Goal: Book appointment/travel/reservation

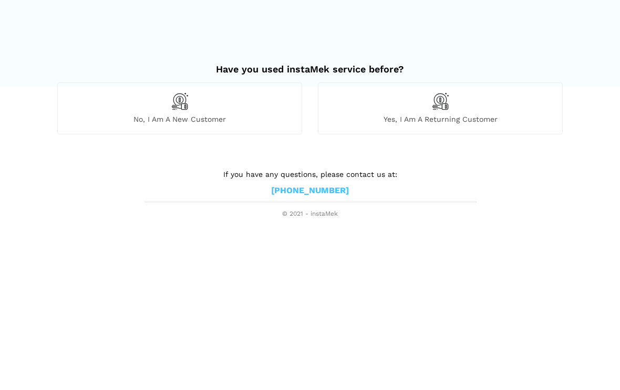
click at [182, 108] on img at bounding box center [180, 101] width 18 height 18
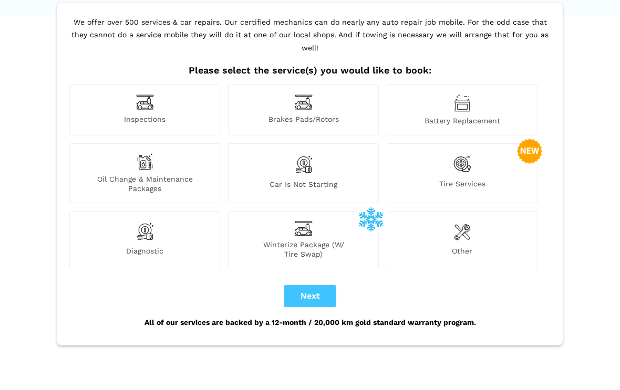
scroll to position [88, 0]
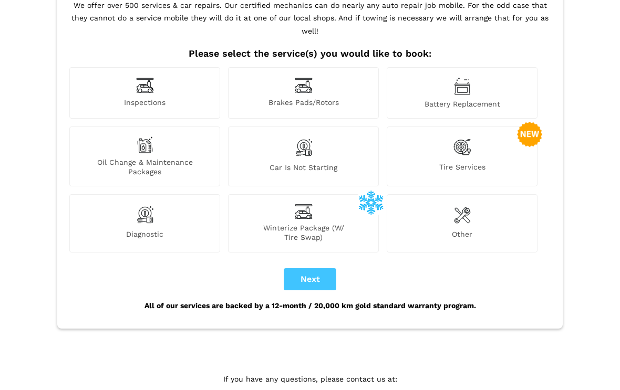
click at [310, 269] on button "Next" at bounding box center [310, 280] width 53 height 22
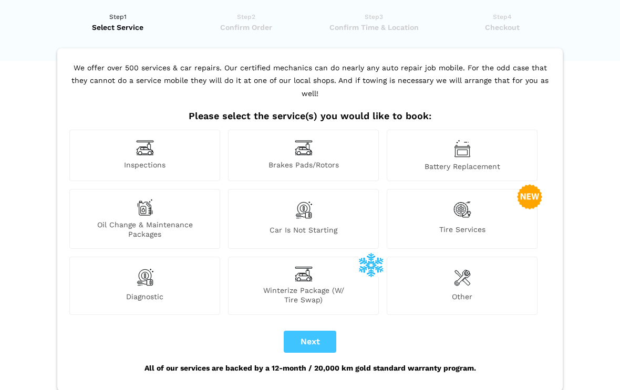
scroll to position [0, 0]
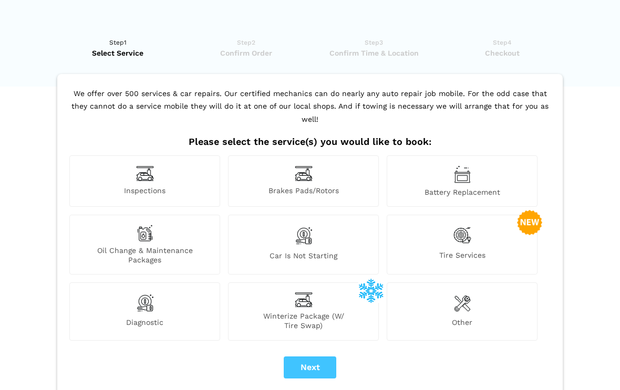
click at [306, 357] on button "Next" at bounding box center [310, 368] width 53 height 22
click at [462, 296] on img at bounding box center [462, 303] width 17 height 21
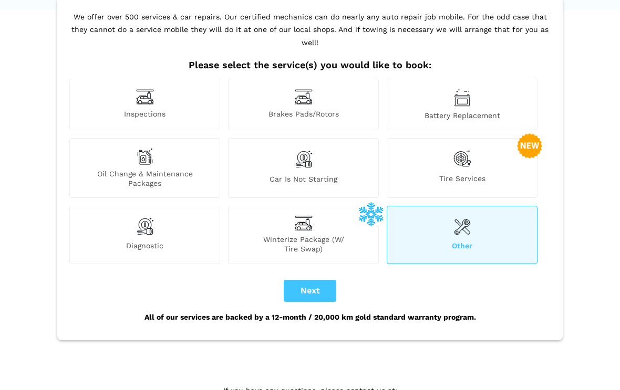
scroll to position [83, 0]
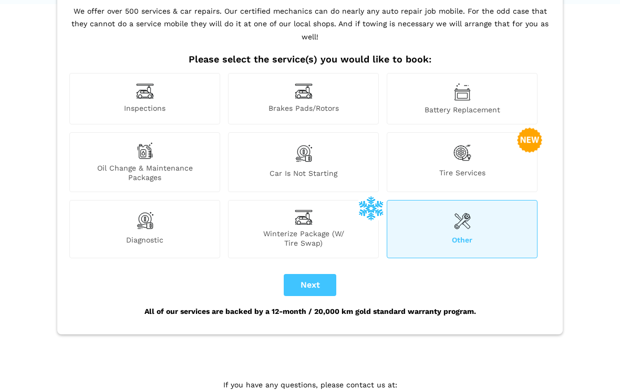
click at [480, 146] on div "Tire Services" at bounding box center [462, 162] width 151 height 60
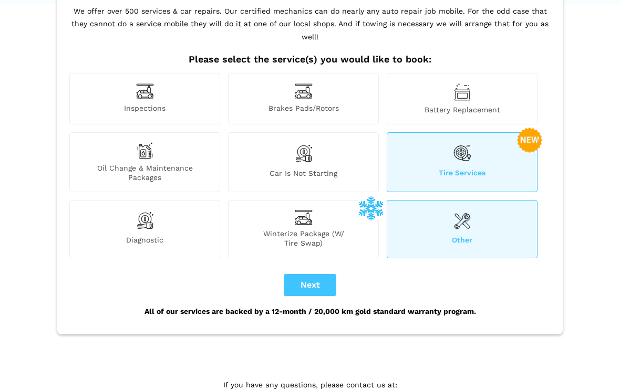
click at [462, 218] on img at bounding box center [462, 220] width 17 height 21
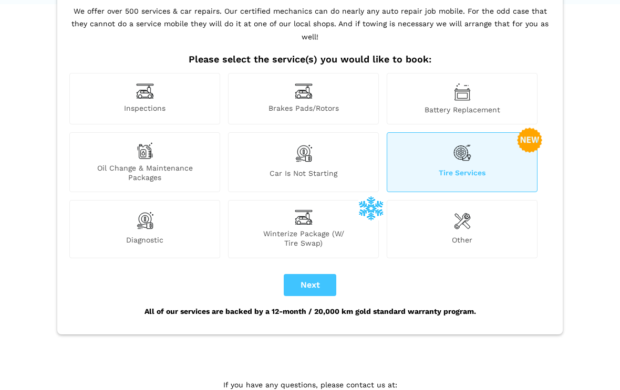
click at [310, 274] on button "Next" at bounding box center [310, 285] width 53 height 22
checkbox input "true"
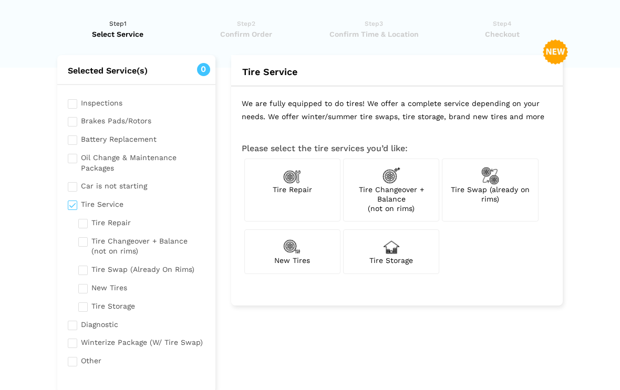
scroll to position [0, 0]
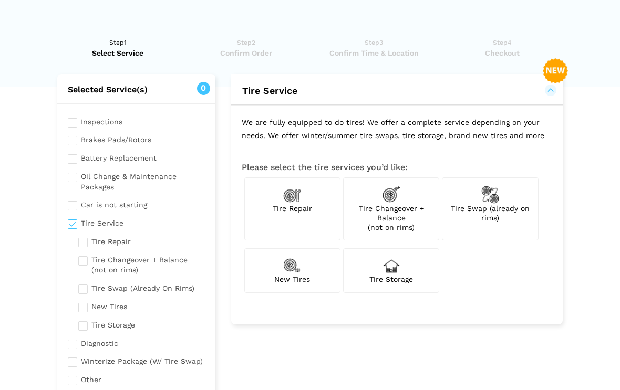
click at [295, 208] on span "Tire Repair" at bounding box center [292, 208] width 39 height 8
checkbox input "true"
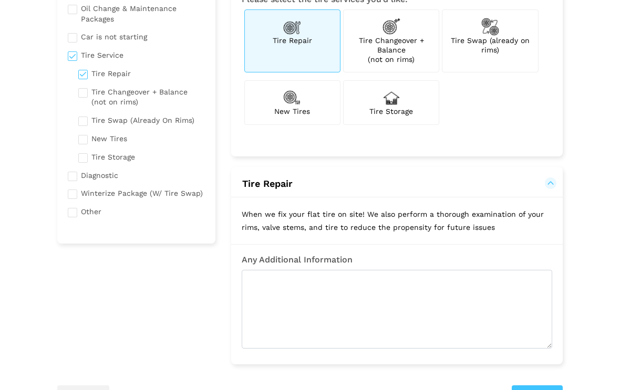
click at [550, 180] on button "Tire Repair" at bounding box center [397, 184] width 311 height 13
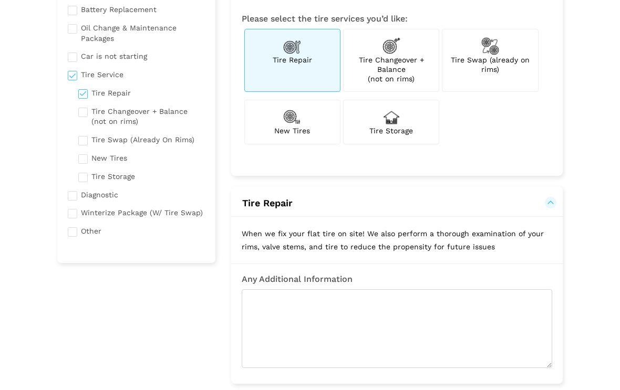
click at [548, 200] on button "Tire Repair" at bounding box center [397, 203] width 311 height 13
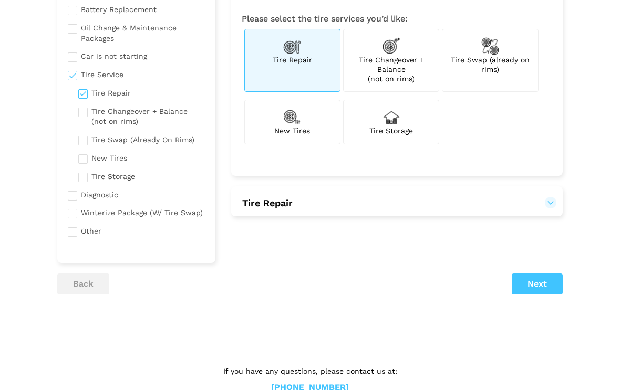
click at [545, 205] on button "Tire Repair" at bounding box center [397, 203] width 311 height 13
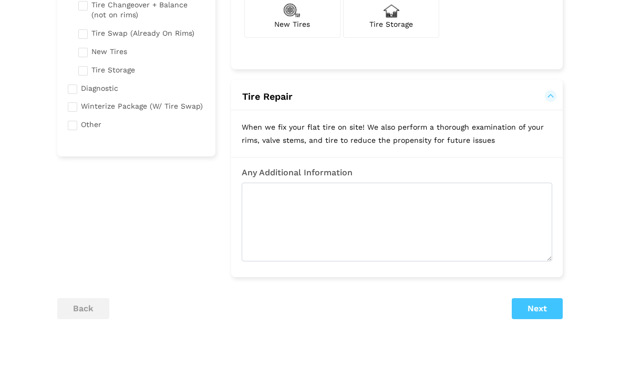
scroll to position [255, 0]
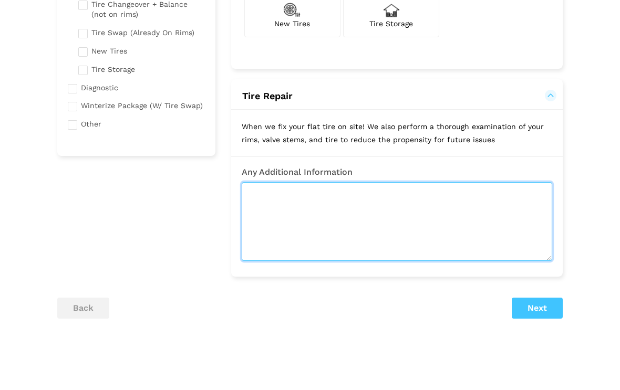
click at [353, 208] on textarea at bounding box center [397, 222] width 311 height 79
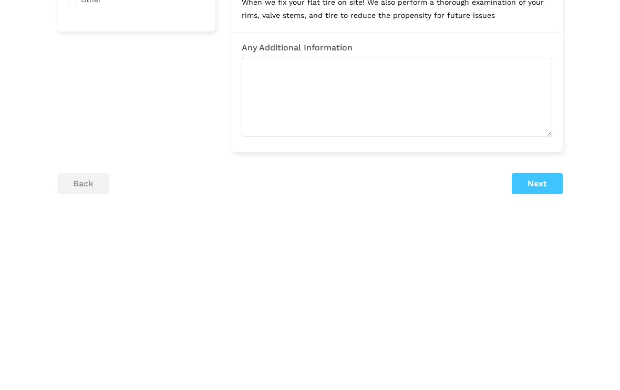
scroll to position [284, 0]
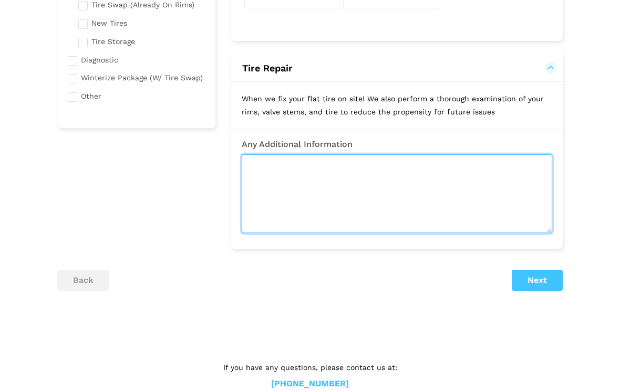
click at [361, 173] on textarea at bounding box center [397, 194] width 311 height 79
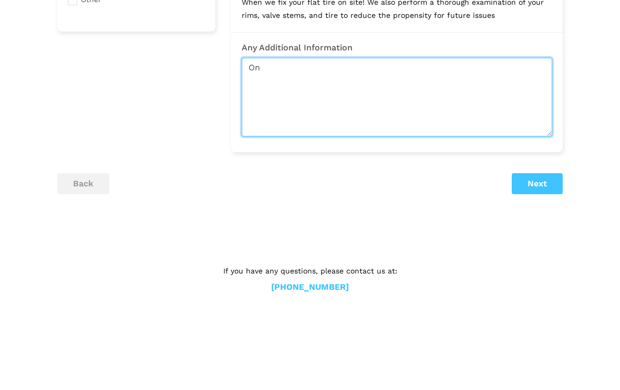
type textarea "O"
type textarea "Front passenger tire flat"
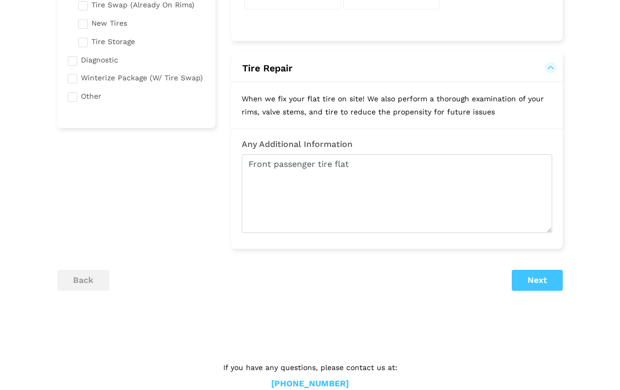
click at [545, 282] on button "Next" at bounding box center [537, 280] width 51 height 21
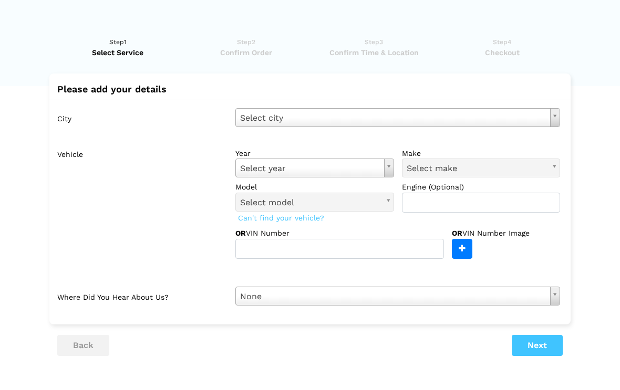
scroll to position [11, 0]
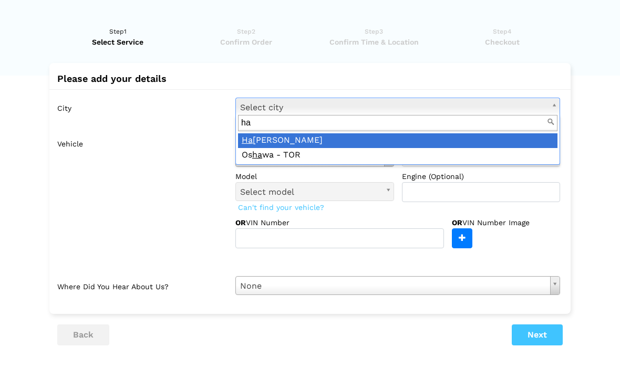
type input "ham"
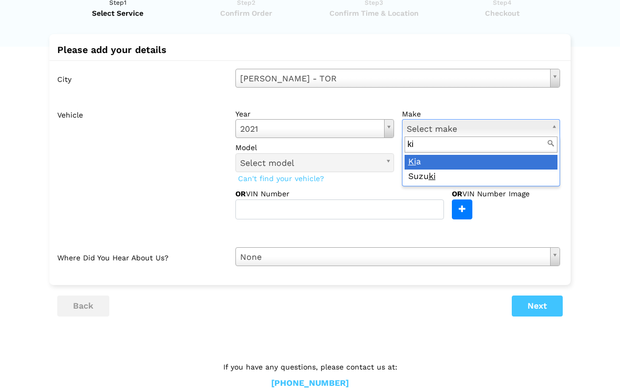
scroll to position [0, 0]
type input "kia"
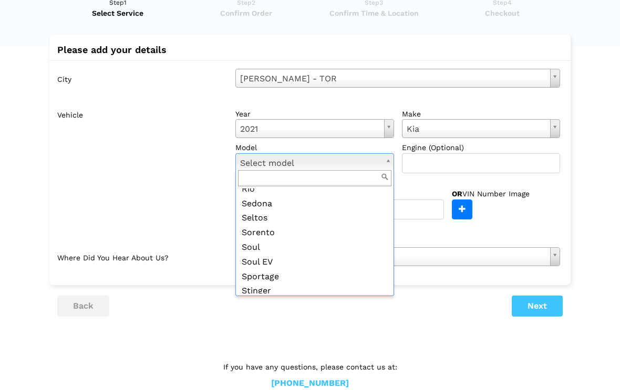
scroll to position [153, 0]
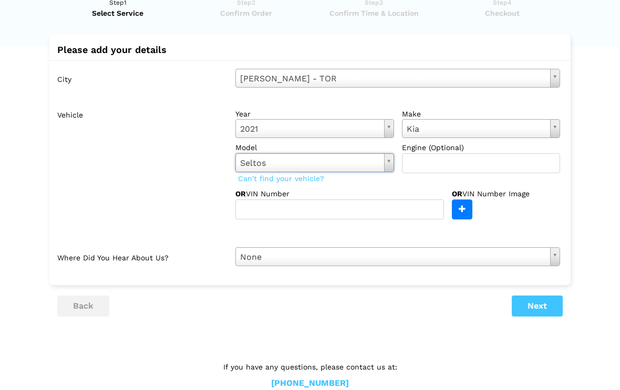
click at [591, 130] on lik "Have you used instaMek service before? No, I am a new customer Yes, I am a retu…" at bounding box center [310, 199] width 620 height 425
click at [538, 303] on button "Next" at bounding box center [537, 306] width 51 height 21
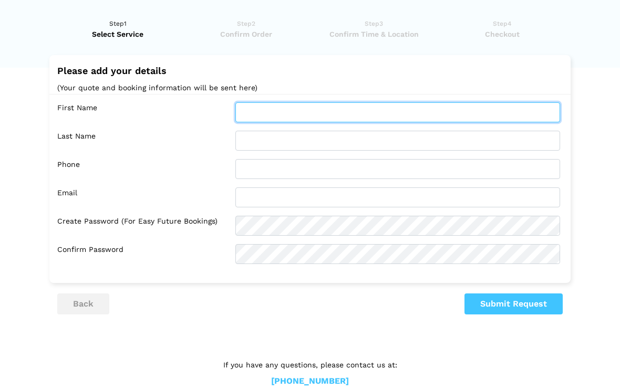
click at [369, 110] on input "text" at bounding box center [397, 112] width 325 height 20
type input "[PERSON_NAME]"
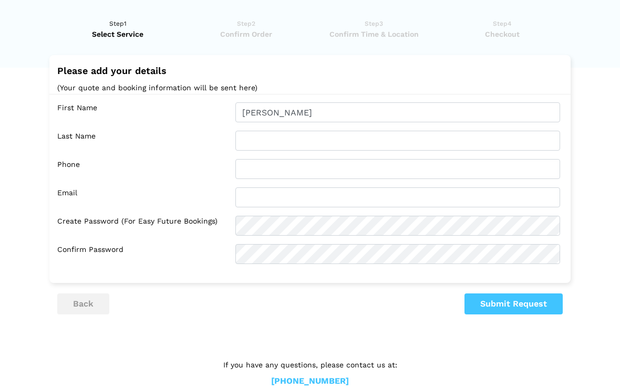
click at [322, 134] on input "text" at bounding box center [397, 141] width 325 height 20
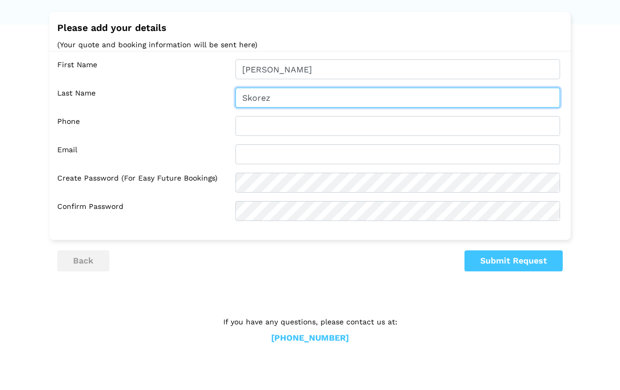
type input "Skorez"
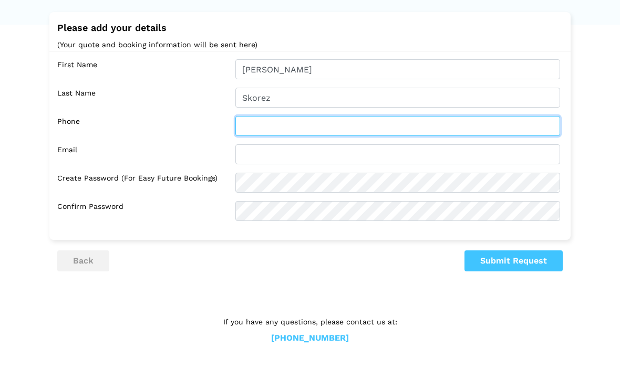
click at [380, 159] on input "text" at bounding box center [397, 169] width 325 height 20
type input "[PHONE_NUMBER]"
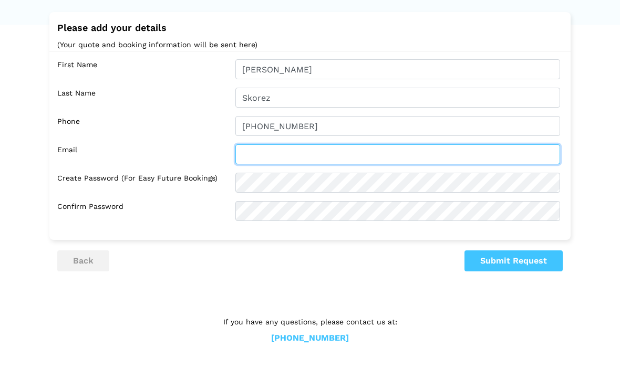
click at [401, 188] on input "text" at bounding box center [397, 198] width 325 height 20
type input "[PERSON_NAME][EMAIL_ADDRESS][PERSON_NAME][DOMAIN_NAME]"
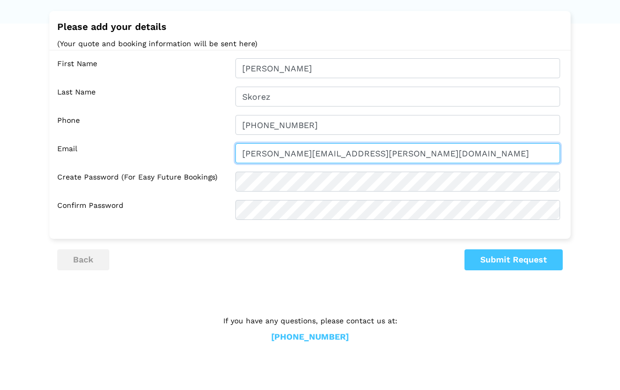
click at [305, 188] on input "[PERSON_NAME][EMAIL_ADDRESS][PERSON_NAME][DOMAIN_NAME]" at bounding box center [397, 198] width 325 height 20
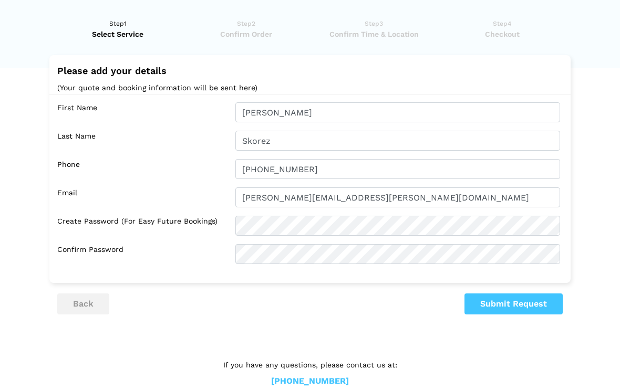
click at [518, 303] on button "Submit Request" at bounding box center [514, 304] width 98 height 21
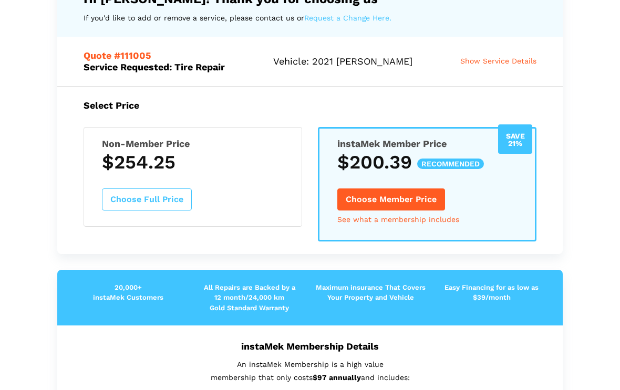
scroll to position [94, 0]
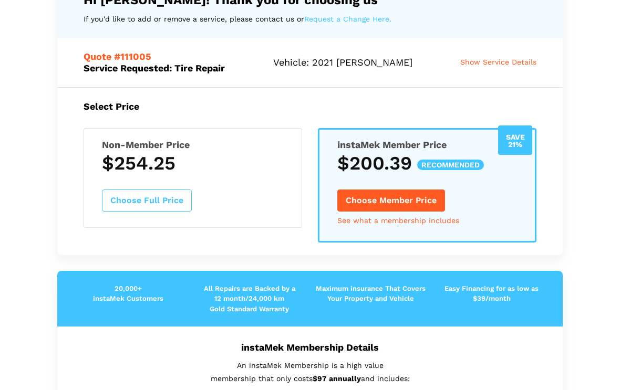
click at [159, 201] on button "Choose Full Price" at bounding box center [147, 201] width 90 height 22
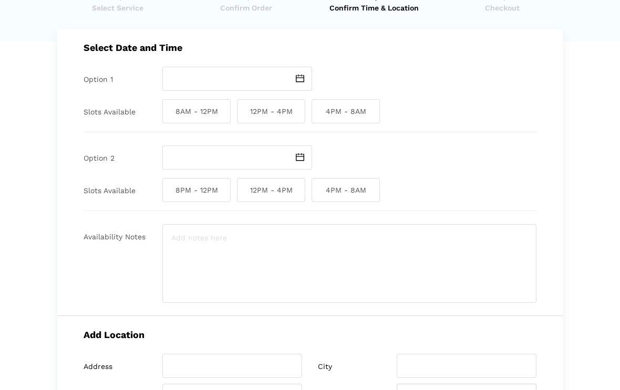
scroll to position [0, 0]
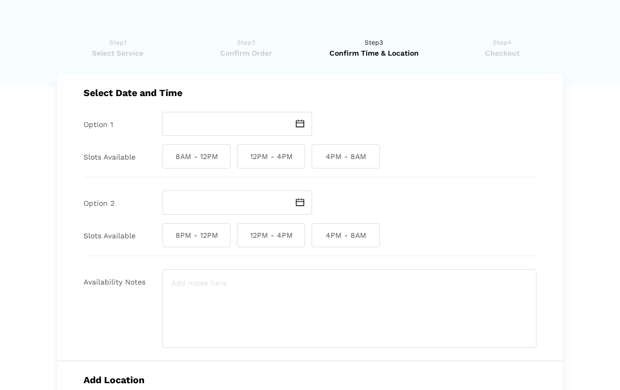
click at [242, 53] on span "Confirm Order" at bounding box center [246, 53] width 121 height 11
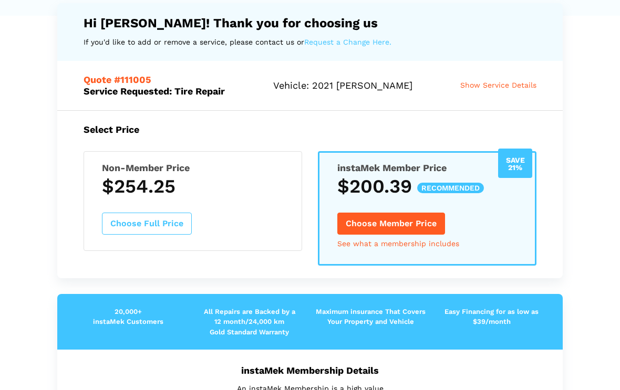
scroll to position [76, 0]
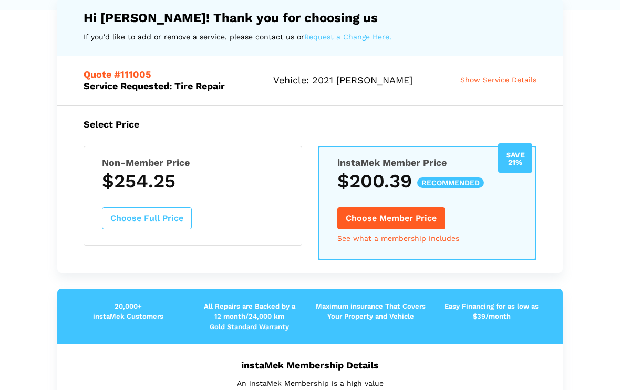
click at [507, 78] on span "Show Service Details" at bounding box center [498, 80] width 76 height 8
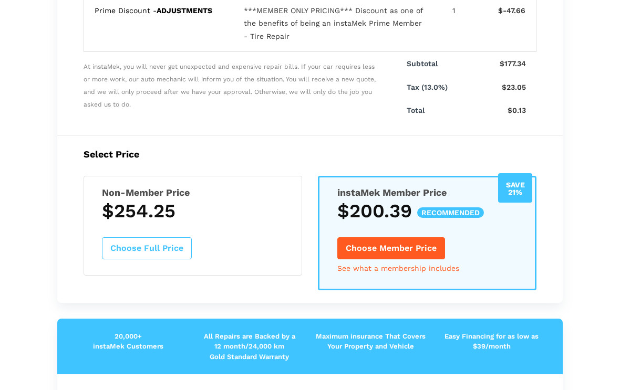
scroll to position [322, 0]
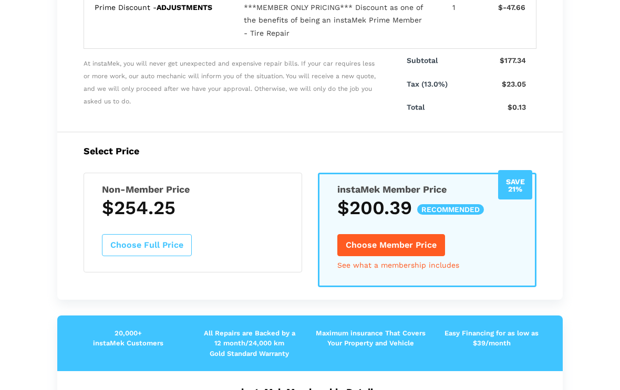
click at [260, 202] on h3 "$254.25" at bounding box center [193, 208] width 182 height 22
click at [145, 238] on button "Choose Full Price" at bounding box center [147, 245] width 90 height 22
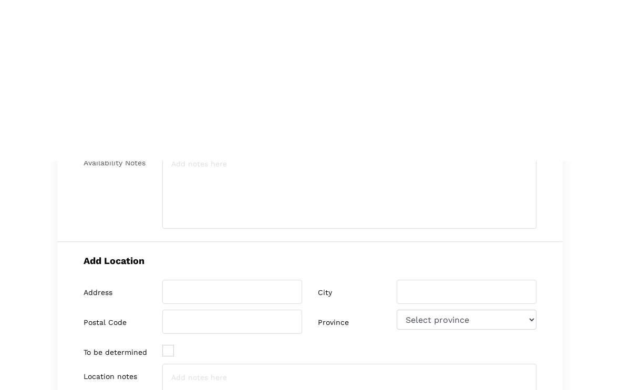
scroll to position [0, 0]
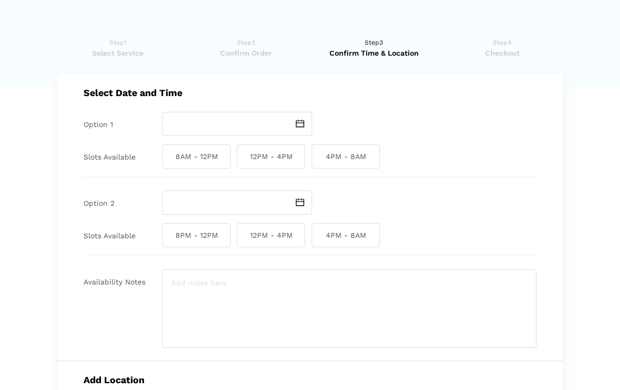
click at [238, 49] on span "Confirm Order" at bounding box center [246, 53] width 121 height 11
